Goal: Transaction & Acquisition: Purchase product/service

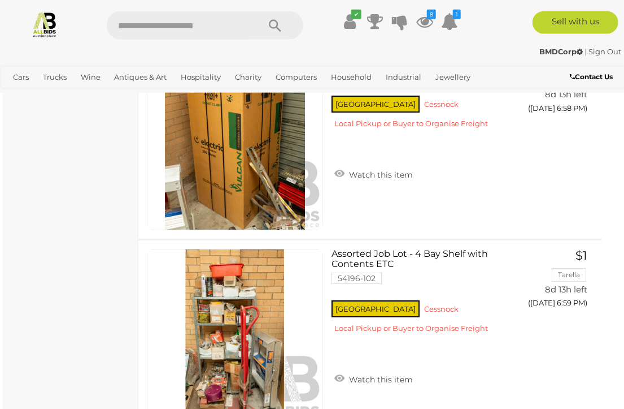
scroll to position [6361, 6]
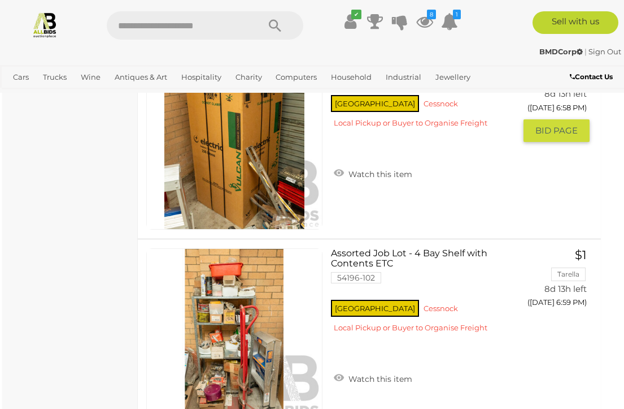
click at [403, 171] on link "Watch this item" at bounding box center [373, 172] width 84 height 17
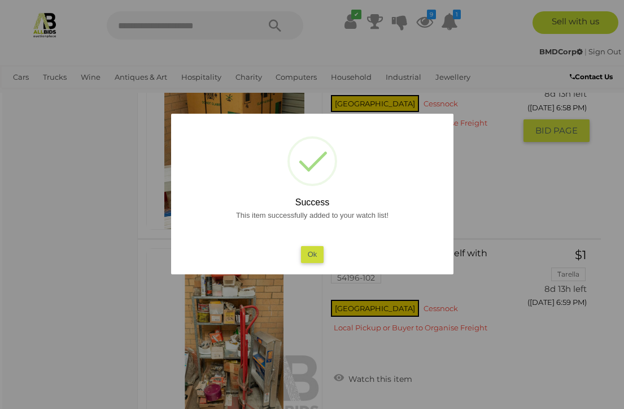
click at [337, 262] on div "This item successfully added to your watch list! Ok" at bounding box center [313, 235] width 260 height 54
click at [302, 262] on button "Ok" at bounding box center [312, 254] width 23 height 16
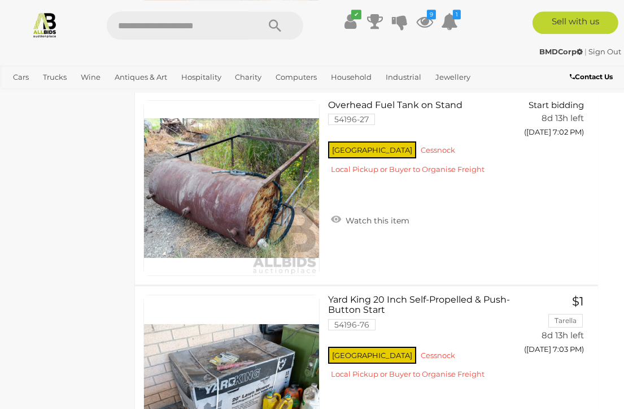
scroll to position [7288, 10]
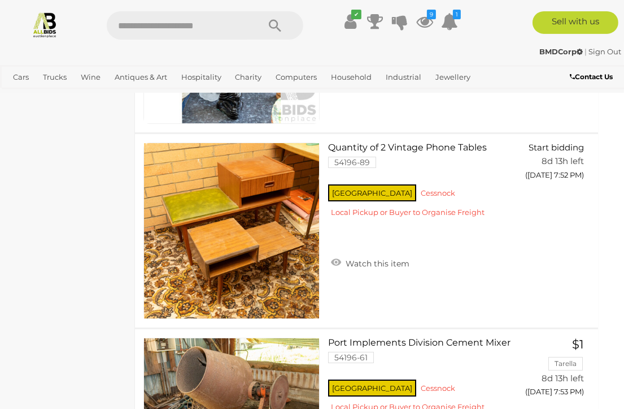
scroll to position [17567, 10]
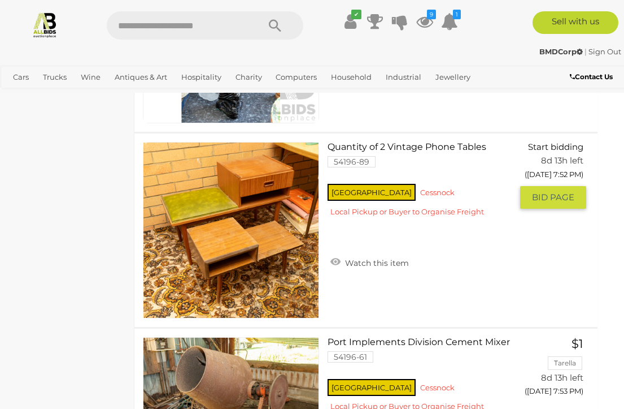
click at [357, 262] on link "Watch this item" at bounding box center [370, 261] width 84 height 17
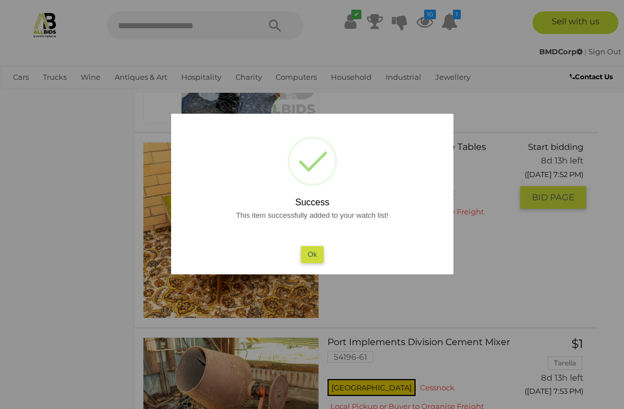
click at [306, 262] on button "Ok" at bounding box center [312, 254] width 23 height 16
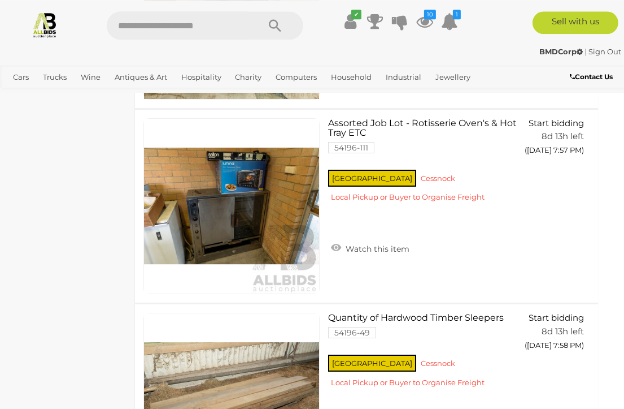
scroll to position [18564, 10]
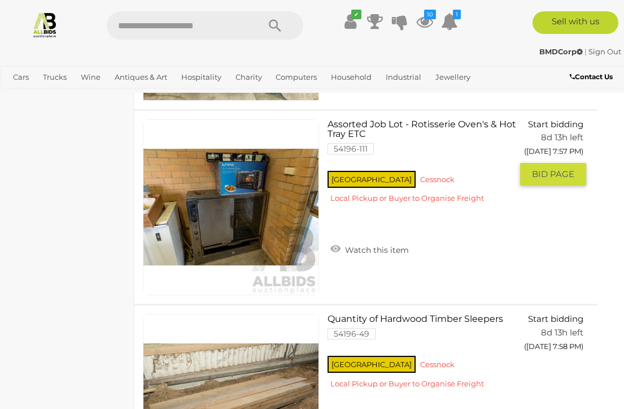
click at [228, 201] on link at bounding box center [231, 207] width 176 height 176
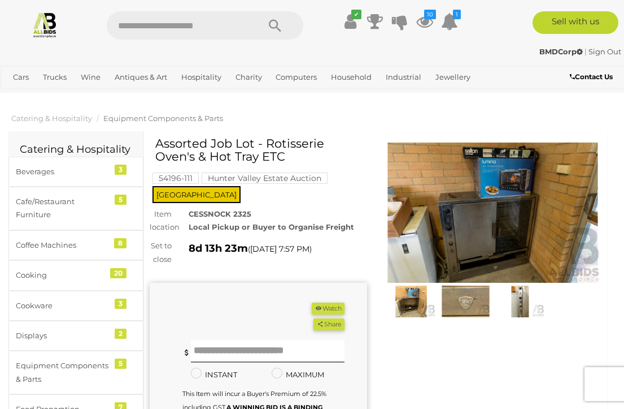
scroll to position [2, 0]
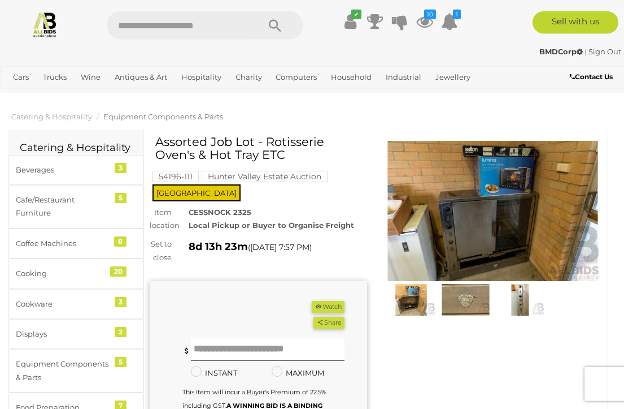
click at [490, 208] on img at bounding box center [493, 211] width 218 height 140
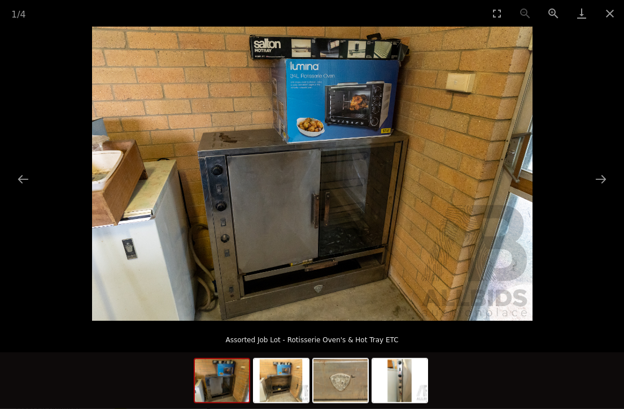
click at [604, 167] on picture at bounding box center [312, 174] width 624 height 294
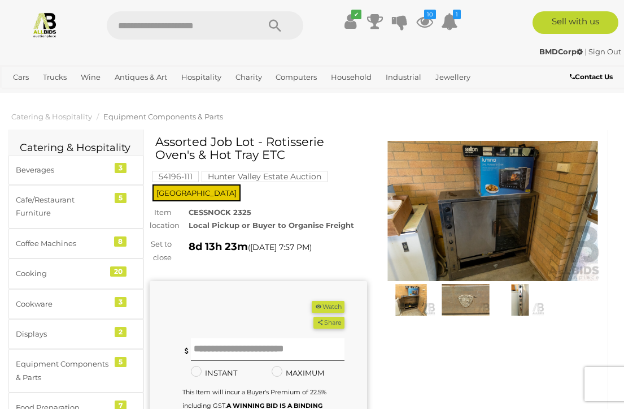
click at [513, 208] on img at bounding box center [493, 211] width 218 height 140
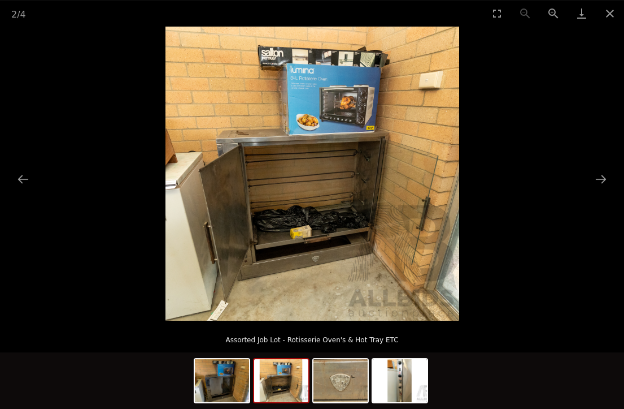
scroll to position [2, 10]
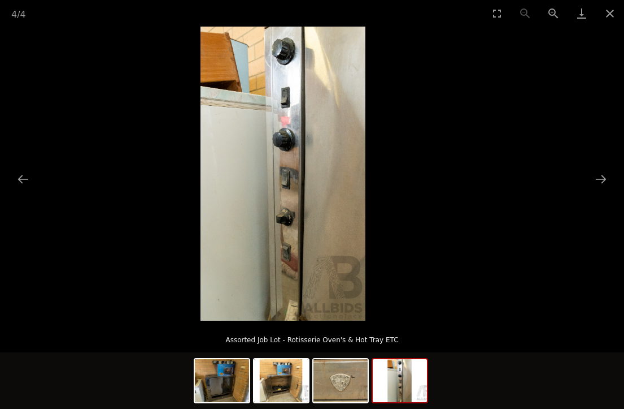
scroll to position [2, 10]
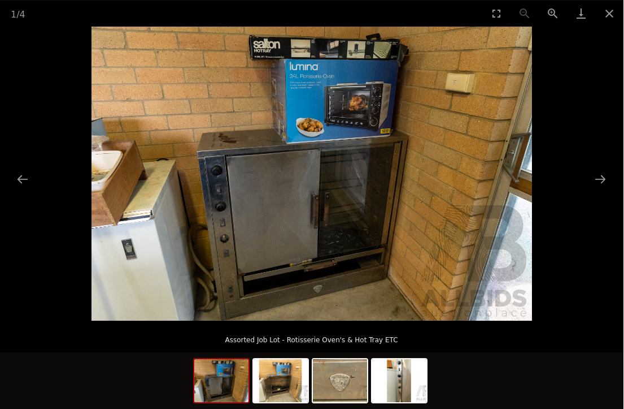
scroll to position [2, 10]
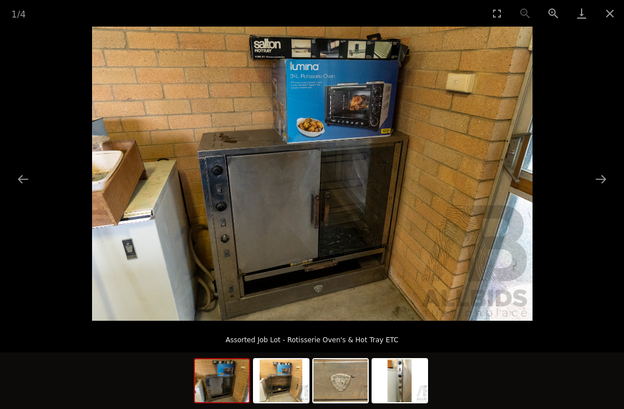
click at [619, 16] on button "Close gallery" at bounding box center [610, 13] width 28 height 27
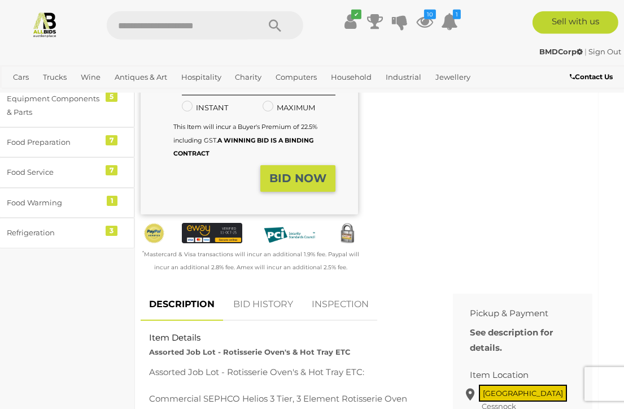
scroll to position [268, 10]
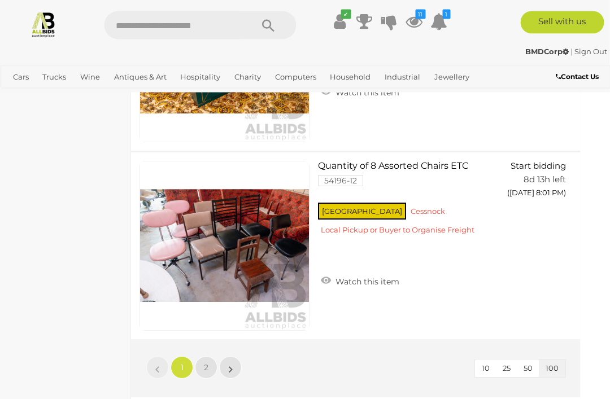
scroll to position [18719, 13]
click at [205, 357] on link "2" at bounding box center [206, 368] width 23 height 23
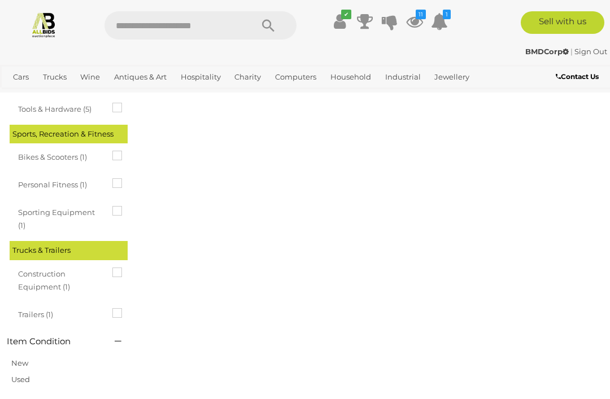
scroll to position [59, 0]
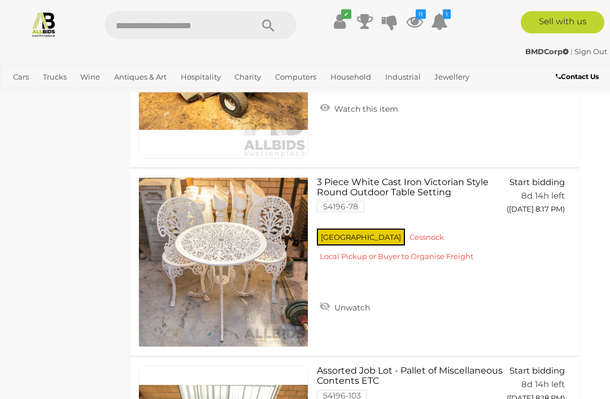
scroll to position [2838, 14]
click at [430, 192] on link "3 Piece White Cast Iron Victorian Style Round Outdoor Table Setting 54196-78 [G…" at bounding box center [410, 223] width 170 height 93
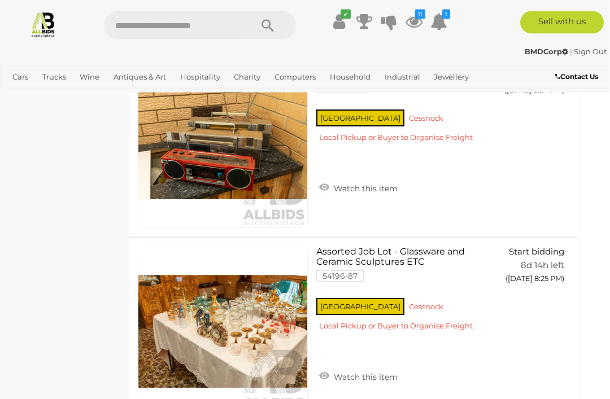
scroll to position [4277, 14]
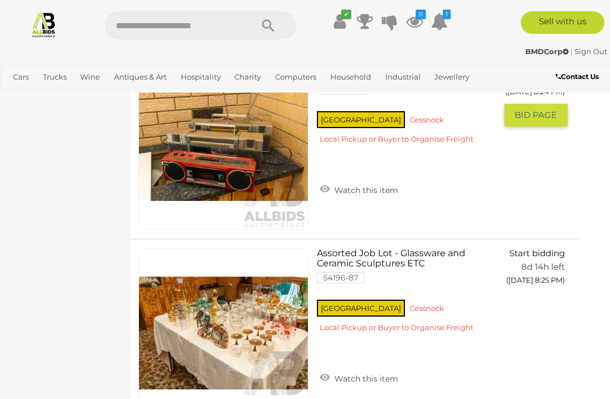
click at [363, 185] on link "Watch this item" at bounding box center [359, 189] width 84 height 17
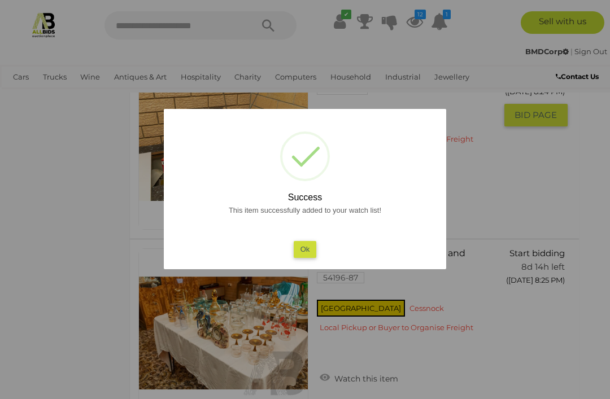
click at [306, 258] on button "Ok" at bounding box center [305, 249] width 23 height 16
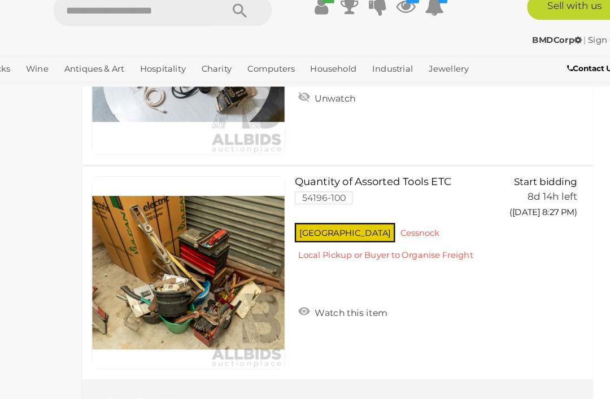
scroll to position [4736, 14]
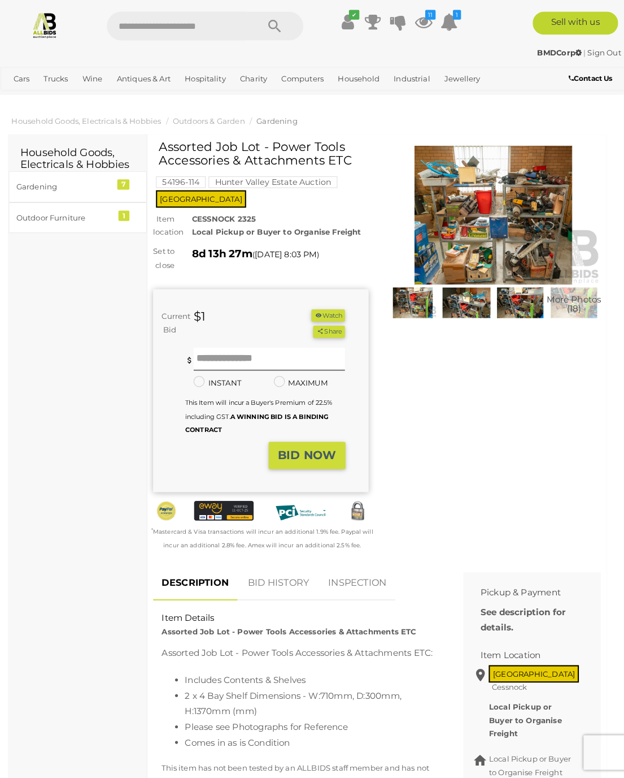
scroll to position [2, 0]
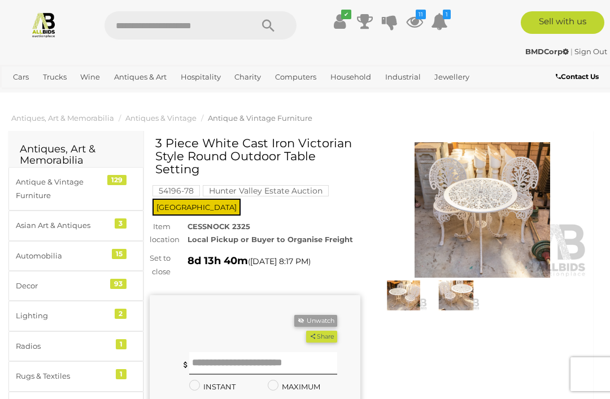
click at [494, 206] on img at bounding box center [482, 210] width 211 height 136
